Goal: Task Accomplishment & Management: Use online tool/utility

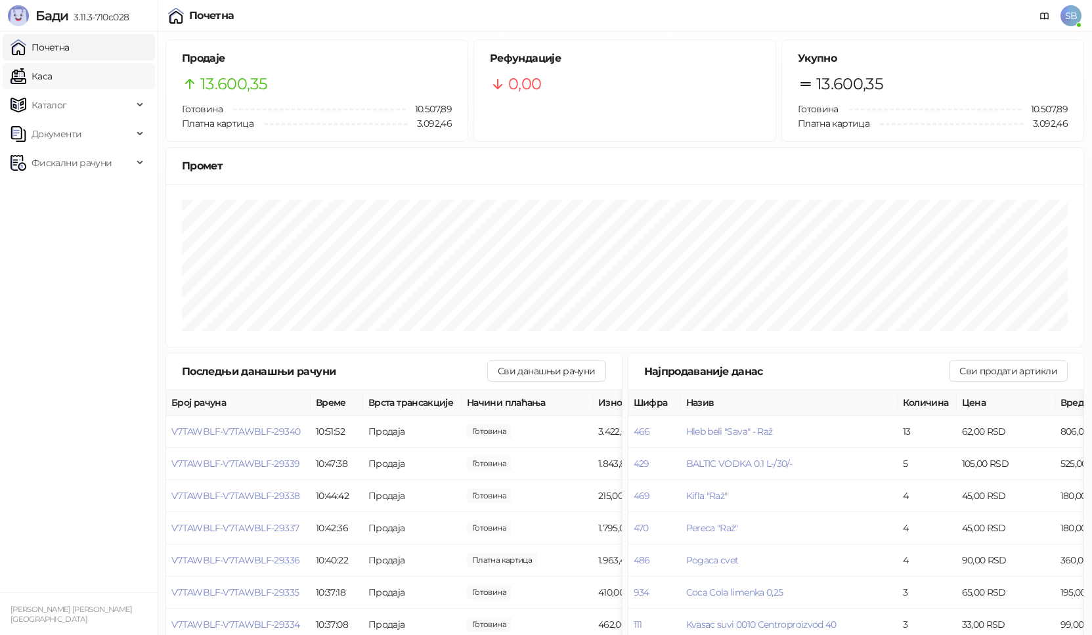
click at [52, 75] on link "Каса" at bounding box center [31, 76] width 41 height 26
click at [70, 45] on link "Почетна" at bounding box center [40, 47] width 59 height 26
click at [85, 166] on span "Фискални рачуни" at bounding box center [72, 163] width 80 height 26
click at [77, 227] on link "По данима" at bounding box center [51, 221] width 70 height 26
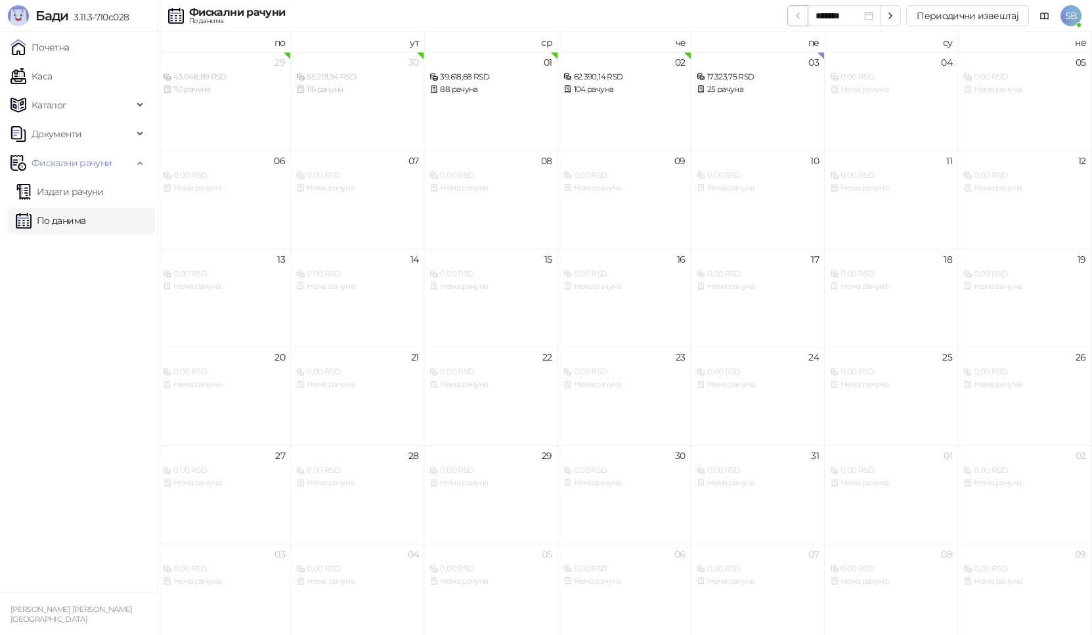
click at [803, 16] on icon "button" at bounding box center [798, 16] width 11 height 11
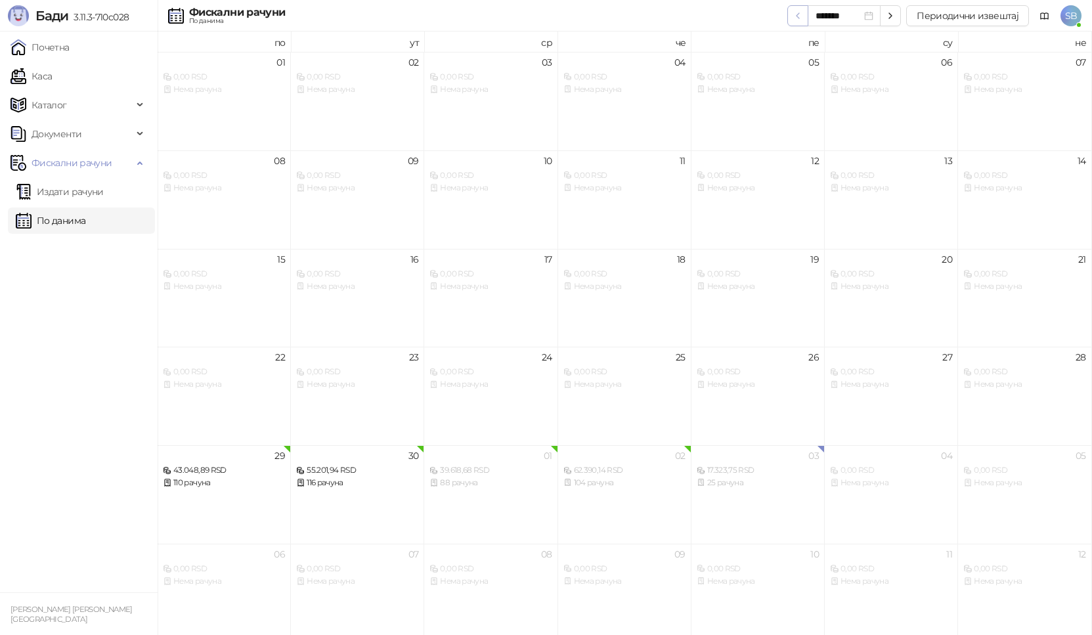
type input "*******"
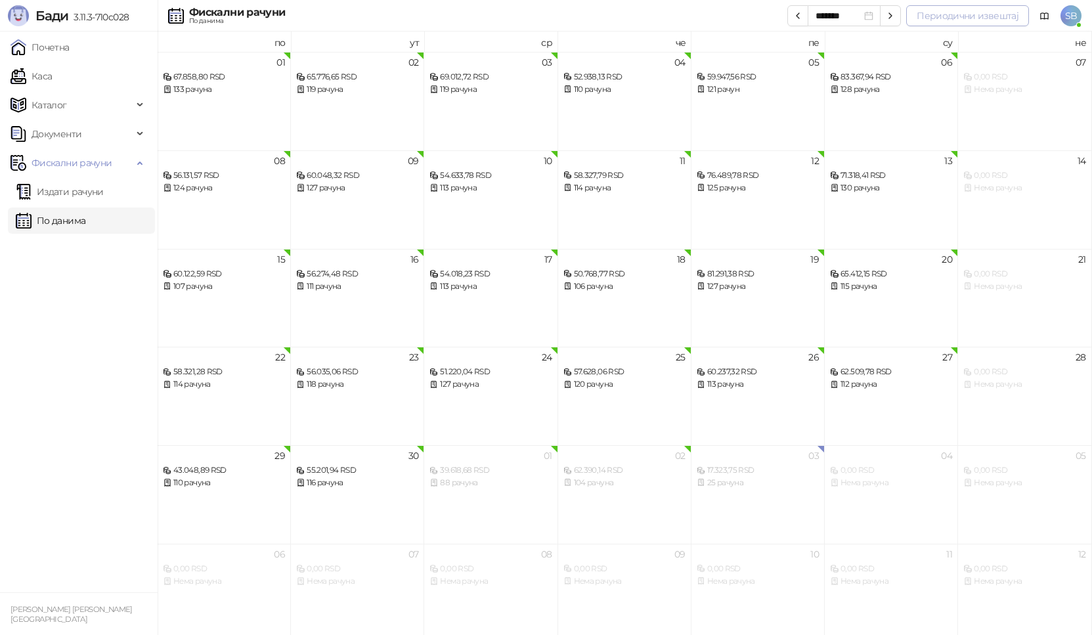
click at [989, 22] on button "Периодични извештај" at bounding box center [967, 15] width 123 height 21
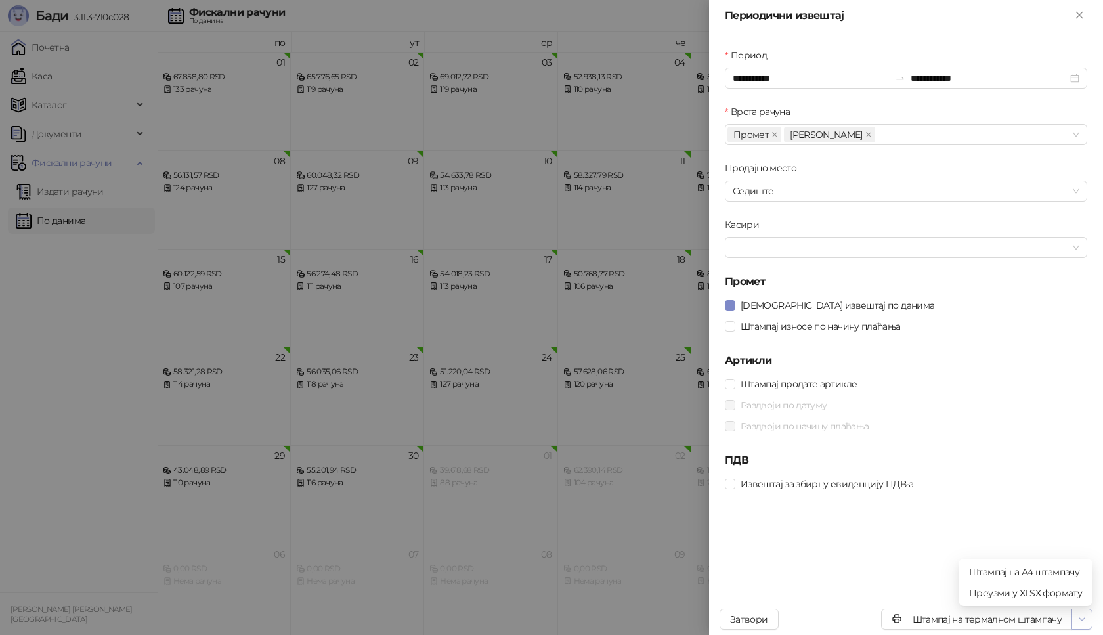
click at [1086, 625] on span "button" at bounding box center [1082, 619] width 11 height 12
click at [1072, 574] on span "Штампај на А4 штампачу" at bounding box center [1025, 572] width 113 height 14
click at [79, 259] on div at bounding box center [551, 317] width 1103 height 635
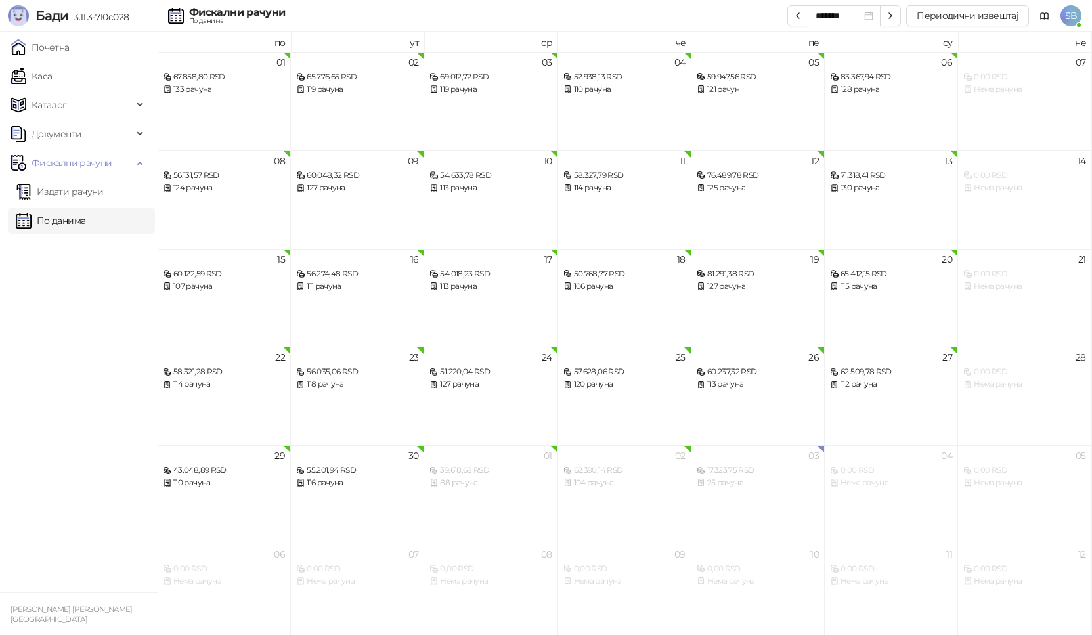
click at [58, 60] on ul "Почетна [PERSON_NAME] Документи Фискални рачуни Издати рачуни По данима" at bounding box center [79, 312] width 158 height 561
click at [58, 58] on link "Почетна" at bounding box center [40, 47] width 59 height 26
